Goal: Information Seeking & Learning: Learn about a topic

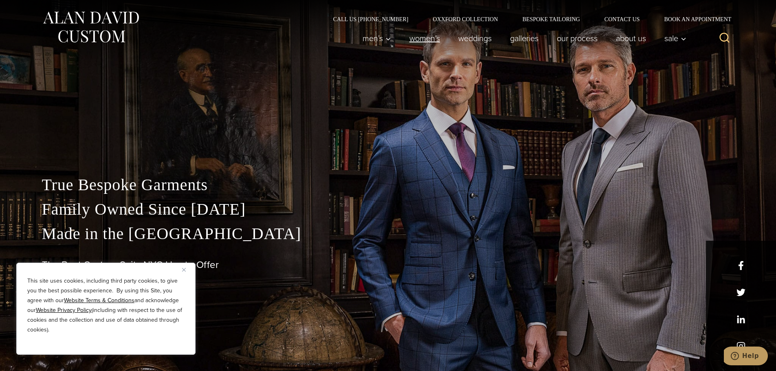
click at [426, 35] on link "Women’s" at bounding box center [424, 38] width 49 height 16
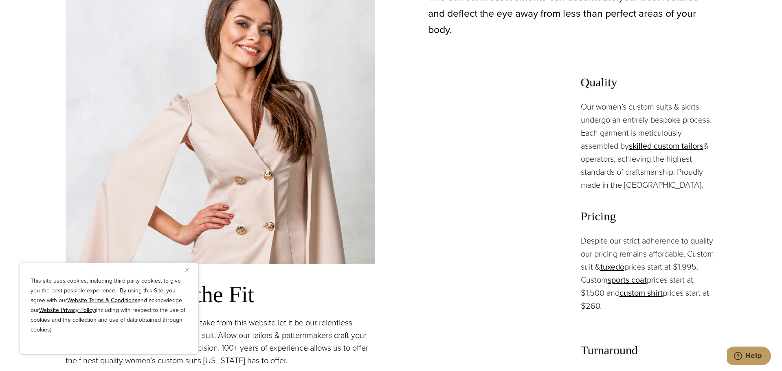
scroll to position [611, 0]
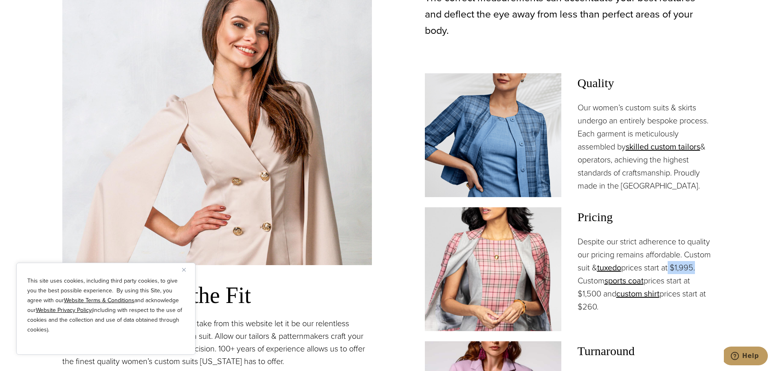
drag, startPoint x: 698, startPoint y: 249, endPoint x: 599, endPoint y: 219, distance: 103.1
click at [651, 245] on p "Despite our strict adherence to quality our pricing remains affordable. Custom …" at bounding box center [646, 274] width 137 height 78
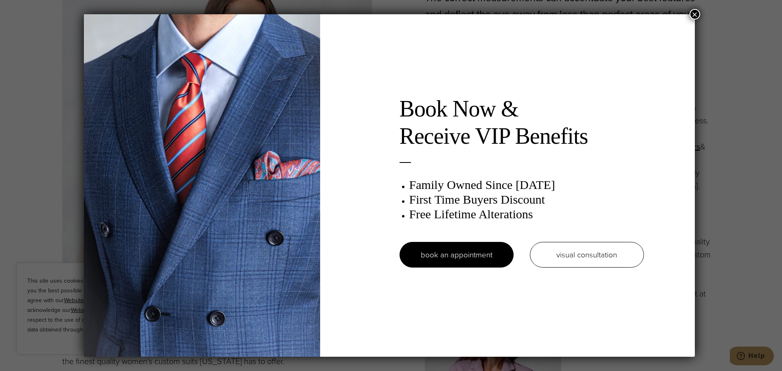
click at [701, 13] on button "×" at bounding box center [695, 14] width 11 height 11
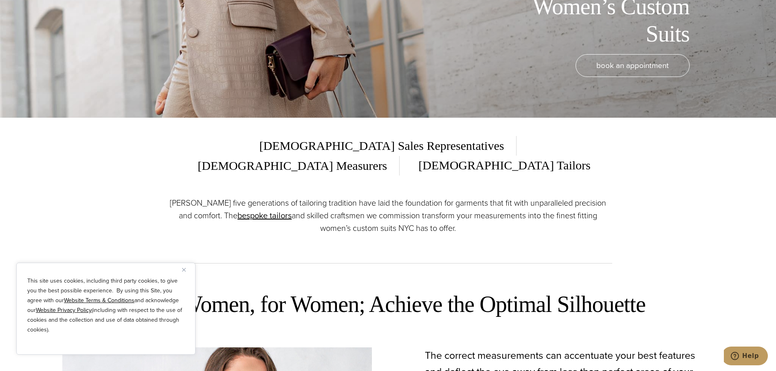
scroll to position [163, 0]
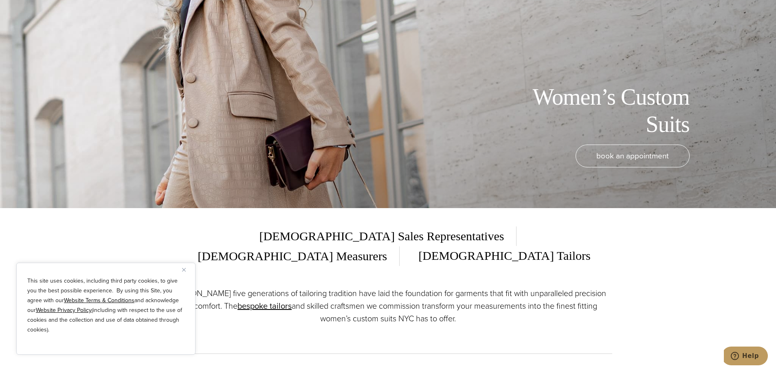
click at [400, 247] on span "[DEMOGRAPHIC_DATA] Measurers" at bounding box center [292, 257] width 214 height 20
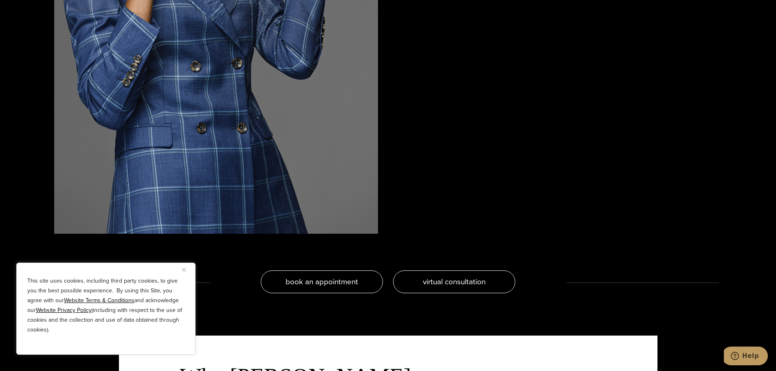
scroll to position [1834, 0]
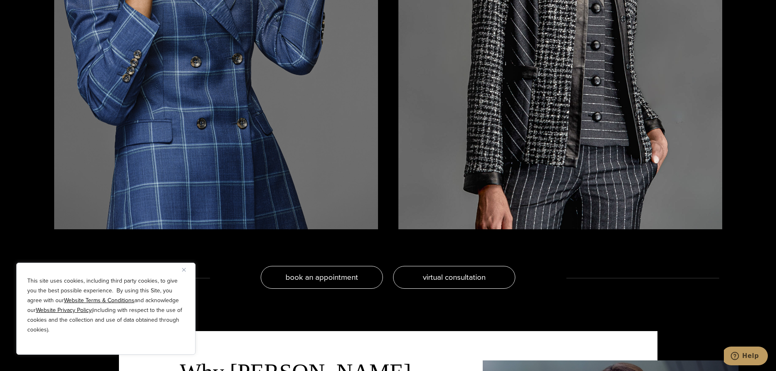
click at [184, 271] on img "Close" at bounding box center [184, 270] width 4 height 4
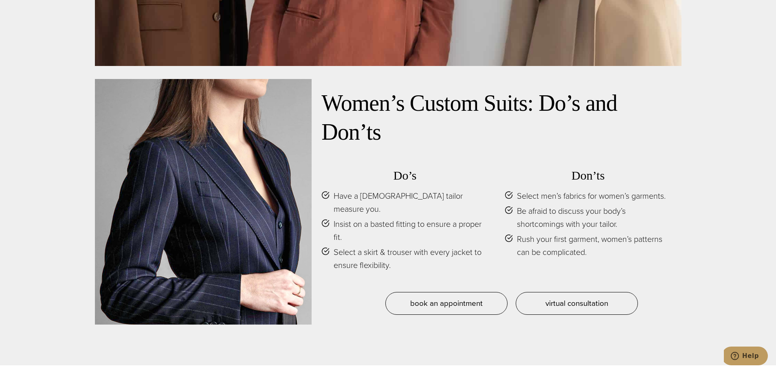
scroll to position [0, 0]
